Goal: Information Seeking & Learning: Learn about a topic

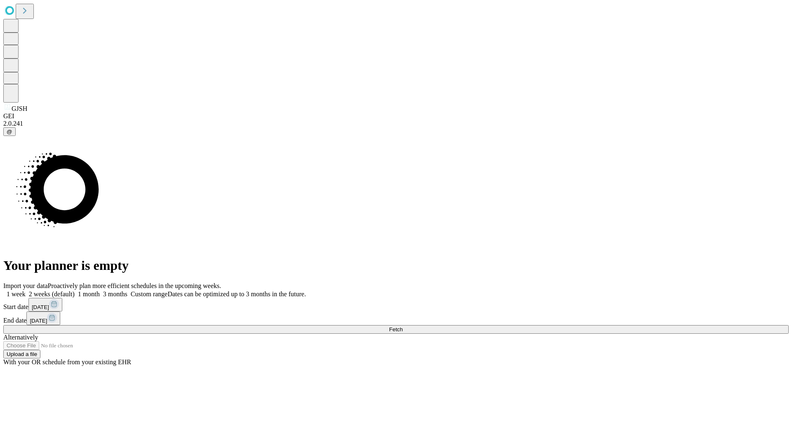
click at [403, 327] on span "Fetch" at bounding box center [396, 330] width 14 height 6
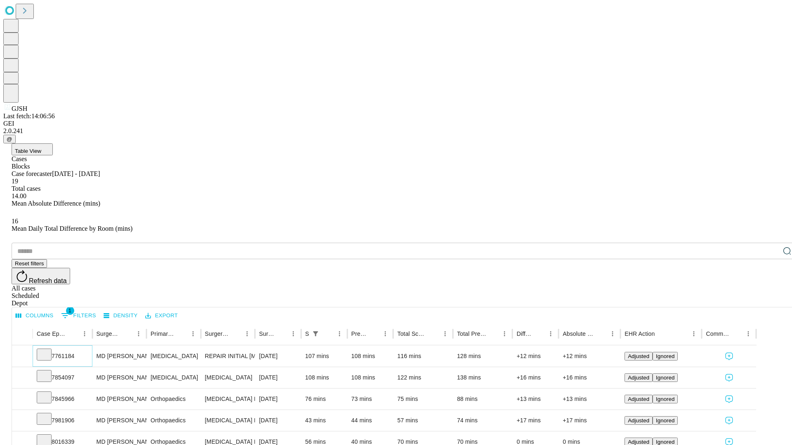
click at [48, 350] on icon at bounding box center [44, 354] width 8 height 8
